Goal: Find specific page/section: Find specific page/section

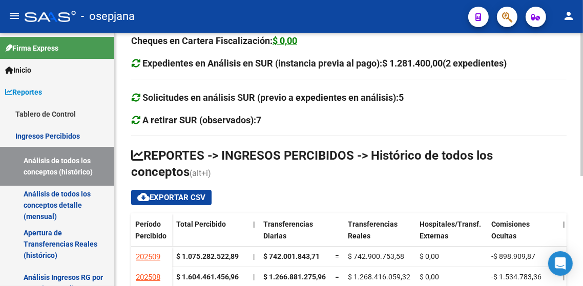
scroll to position [14, 0]
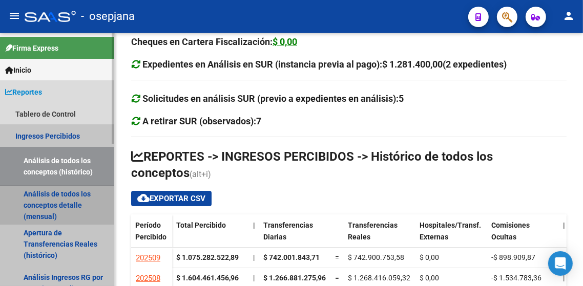
click at [54, 198] on link "Análisis de todos los conceptos detalle (mensual)" at bounding box center [57, 205] width 114 height 39
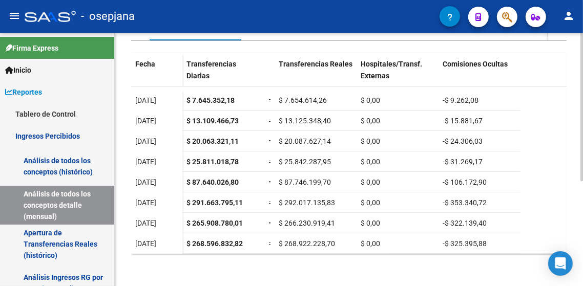
scroll to position [179, 0]
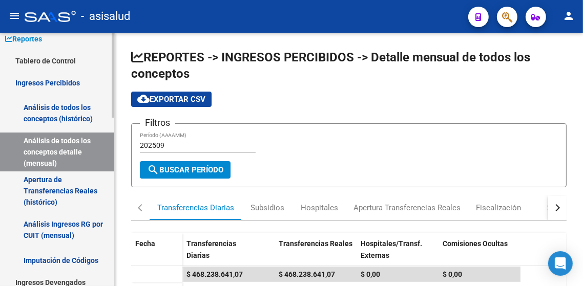
scroll to position [55, 0]
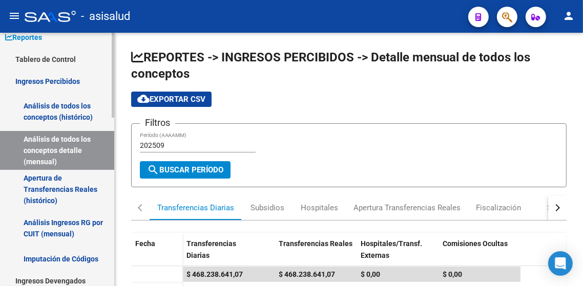
click at [68, 151] on link "Análisis de todos los conceptos detalle (mensual)" at bounding box center [57, 150] width 114 height 39
